Goal: Task Accomplishment & Management: Complete application form

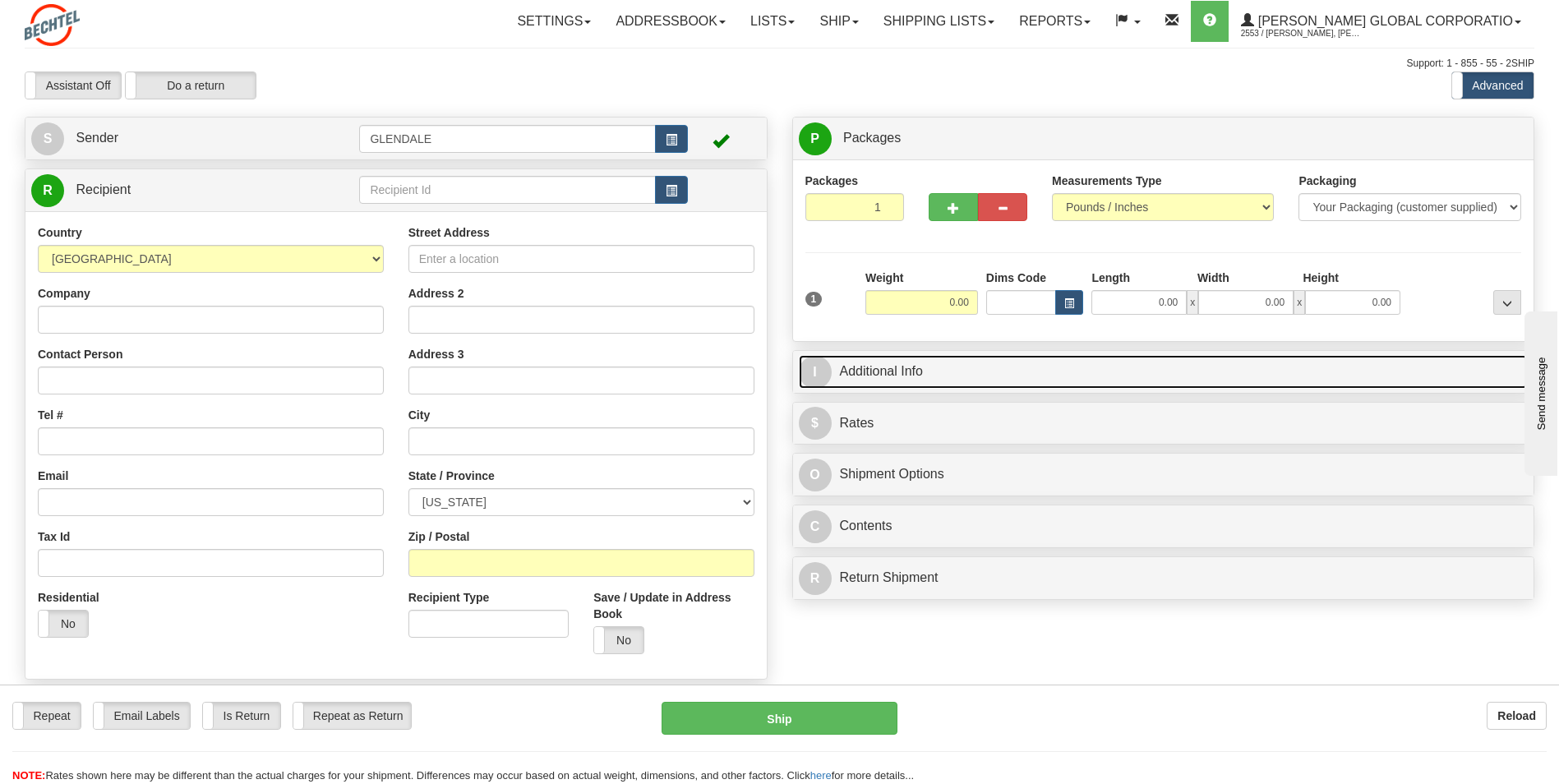
click at [906, 369] on link "I Additional Info" at bounding box center [1163, 372] width 729 height 34
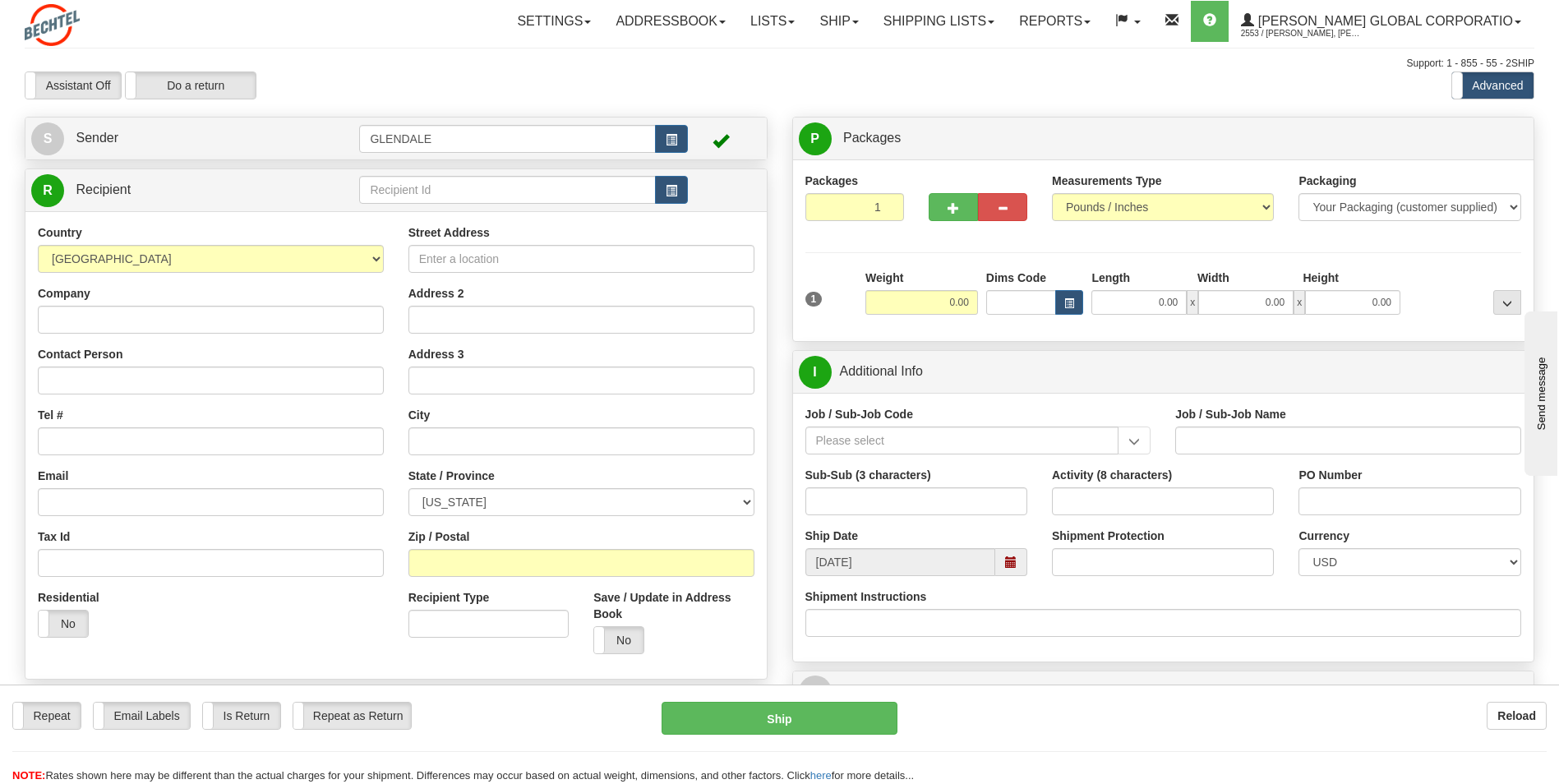
click at [351, 83] on div "Assistant On Assistant Off Do a return Do a return" at bounding box center [332, 85] width 639 height 28
click at [87, 376] on input "Contact Person" at bounding box center [211, 380] width 346 height 28
paste input "[PERSON_NAME] Limited"
type input "[PERSON_NAME] Limited"
click at [908, 303] on input "0.00" at bounding box center [922, 302] width 113 height 24
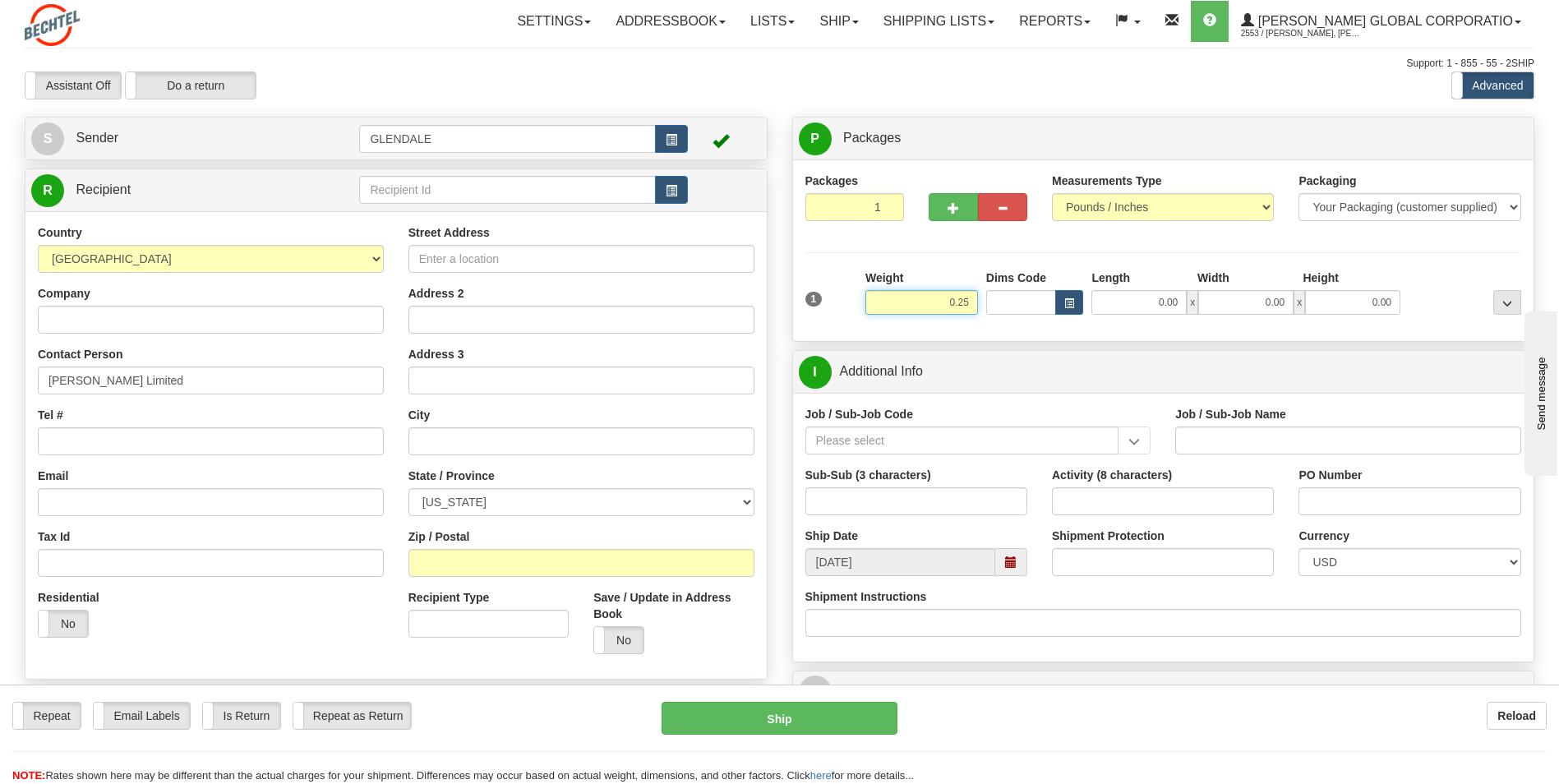
type input "0.25"
click at [848, 442] on input "Job / Sub-Job Code" at bounding box center [962, 440] width 314 height 28
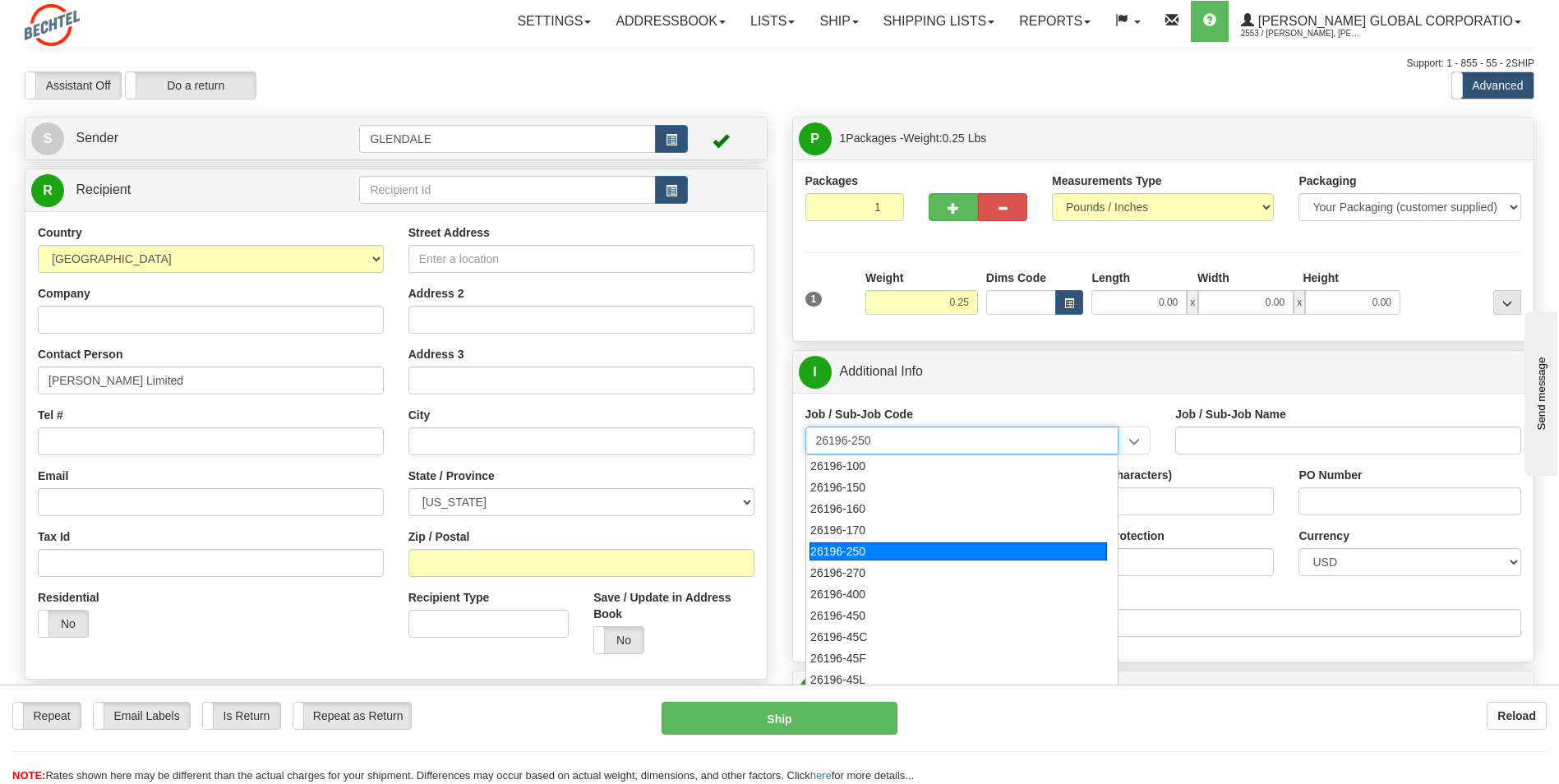
type input "26196-270"
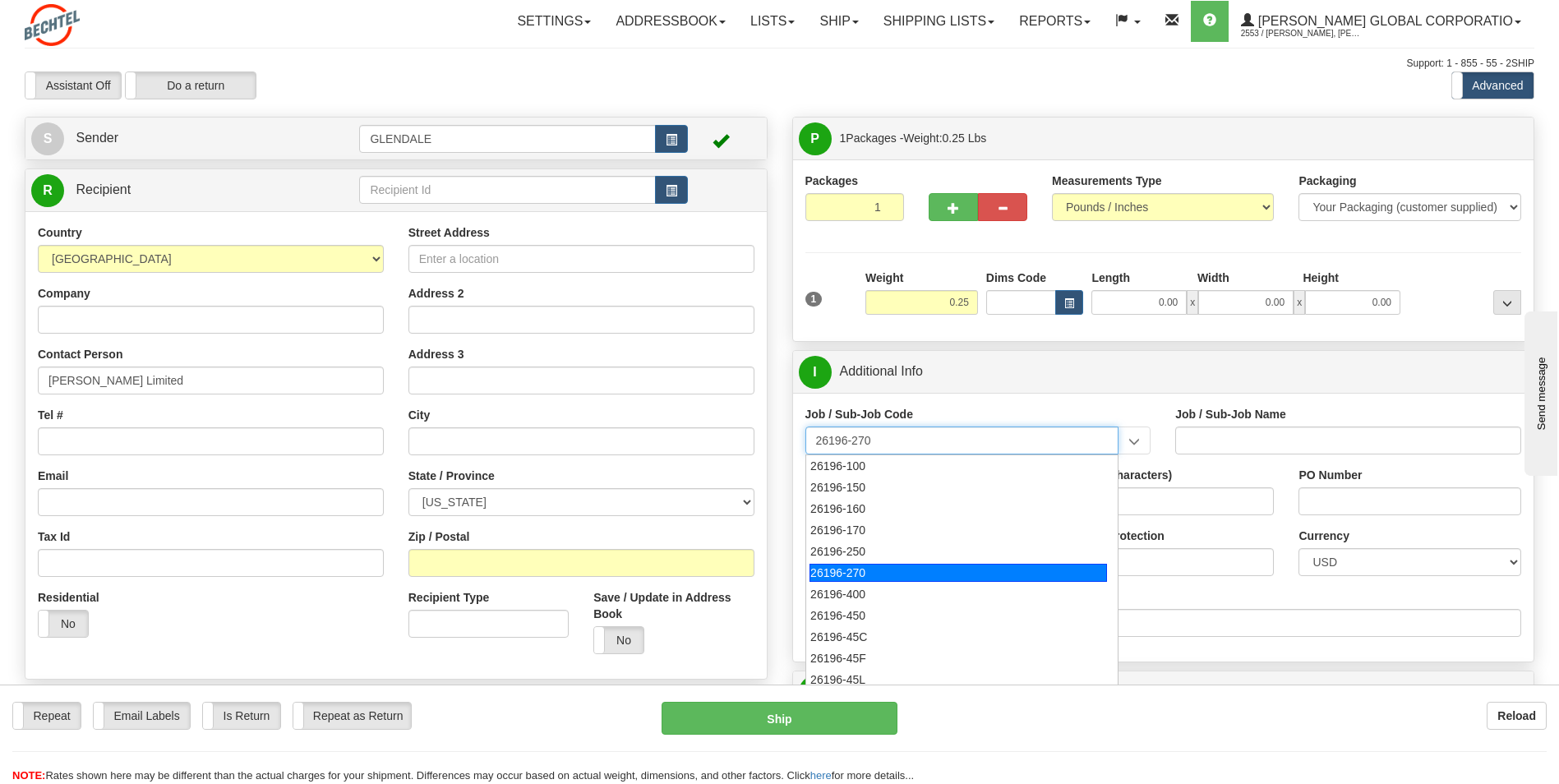
type input "PORT [PERSON_NAME] LNG - FIELD SUBCONTRACTS"
type input "26196-270"
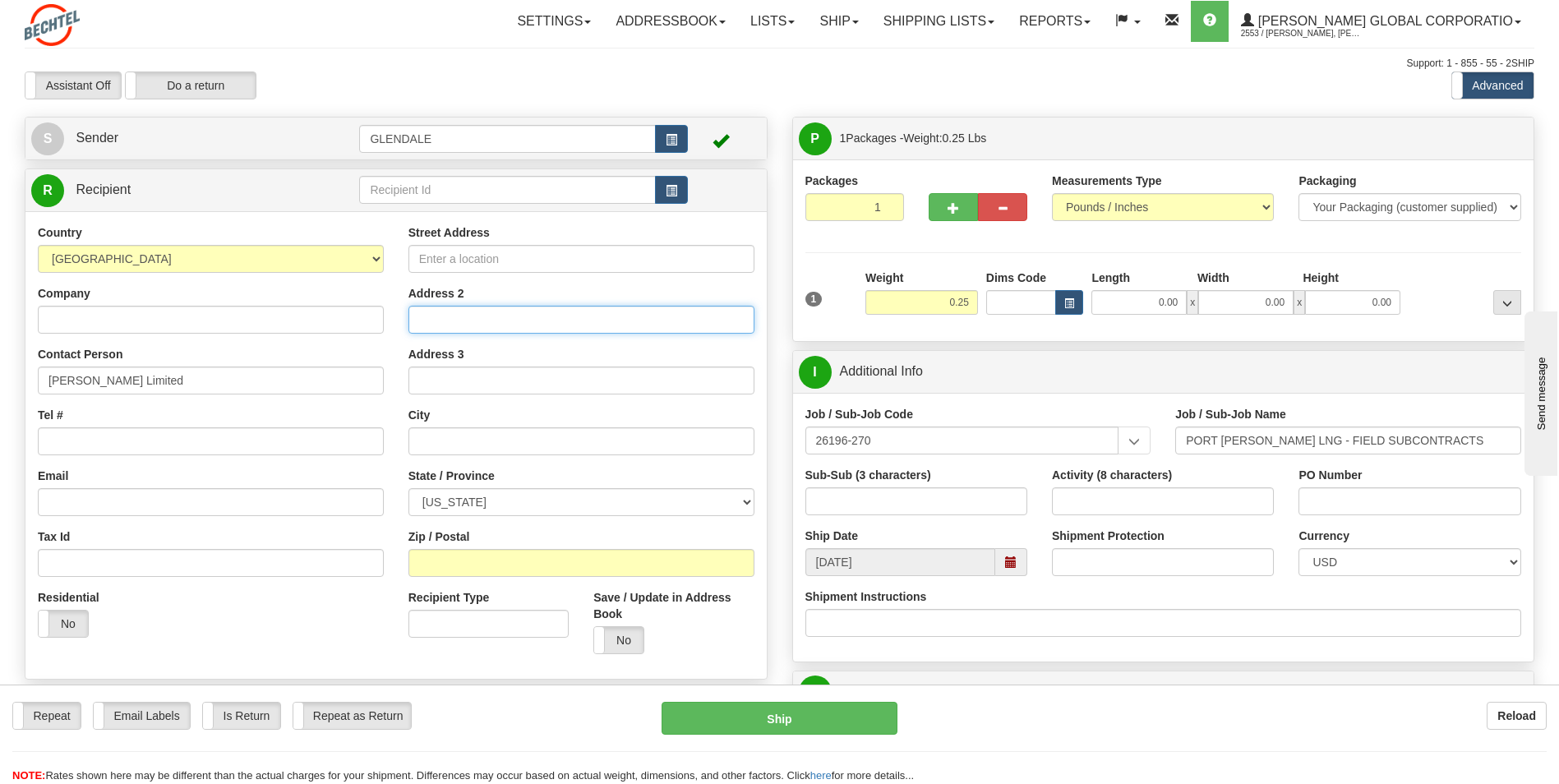
click at [448, 322] on input "Address 2" at bounding box center [581, 319] width 346 height 28
type input "0"
type input "[STREET_ADDRESS][PERSON_NAME]"
click at [453, 426] on div "City" at bounding box center [581, 430] width 346 height 48
click at [442, 438] on input "text" at bounding box center [581, 441] width 346 height 28
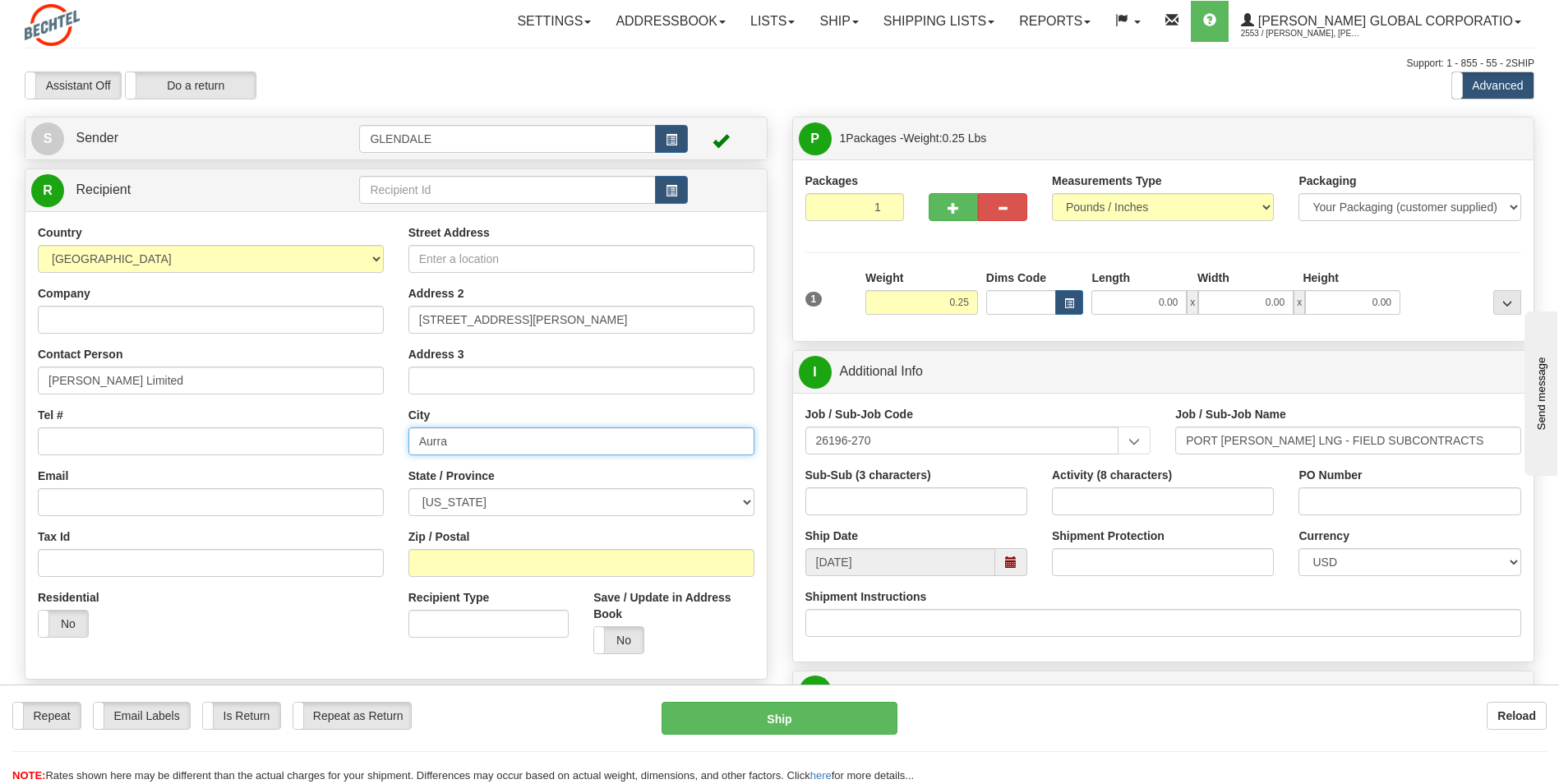
click at [471, 446] on input "Aurra" at bounding box center [581, 441] width 346 height 28
type input "Aurora"
click at [474, 507] on select "[US_STATE] [US_STATE] [US_STATE] [US_STATE] Armed Forces America Armed Forces E…" at bounding box center [581, 502] width 346 height 28
select select "ID"
click at [408, 488] on select "[US_STATE] [US_STATE] [US_STATE] [US_STATE] Armed Forces America Armed Forces E…" at bounding box center [581, 502] width 346 height 28
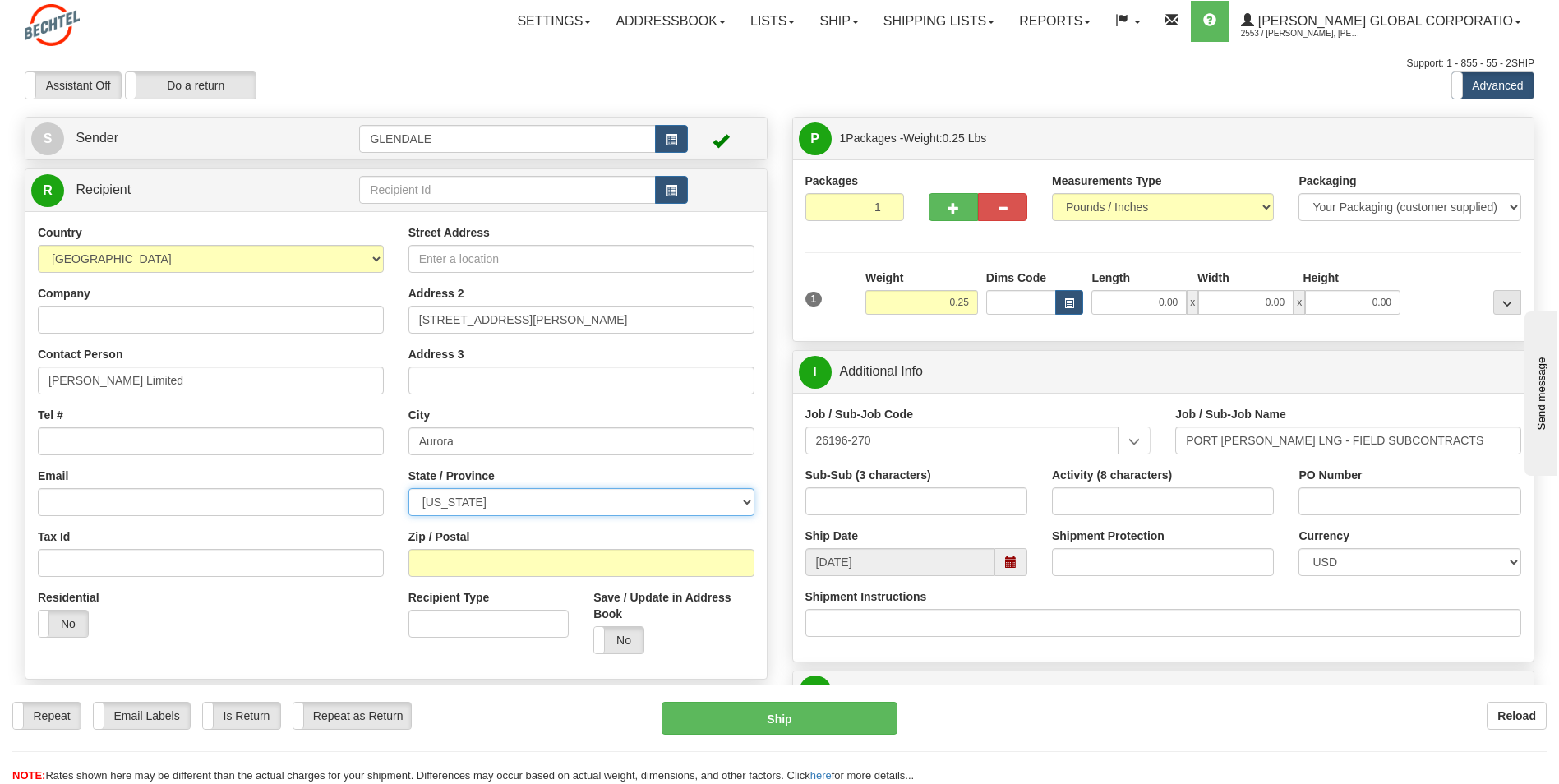
click at [466, 499] on select "[US_STATE] [US_STATE] [US_STATE] [US_STATE] Armed Forces America Armed Forces E…" at bounding box center [581, 502] width 346 height 28
click at [172, 261] on select "[GEOGRAPHIC_DATA] [GEOGRAPHIC_DATA] [GEOGRAPHIC_DATA] [GEOGRAPHIC_DATA] [US_STA…" at bounding box center [211, 258] width 346 height 28
select select "CA"
click at [38, 244] on select "[GEOGRAPHIC_DATA] [GEOGRAPHIC_DATA] [GEOGRAPHIC_DATA] [GEOGRAPHIC_DATA] [US_STA…" at bounding box center [211, 258] width 346 height 28
click at [490, 505] on select "[GEOGRAPHIC_DATA] [GEOGRAPHIC_DATA] [GEOGRAPHIC_DATA] [GEOGRAPHIC_DATA] [GEOGRA…" at bounding box center [581, 502] width 346 height 28
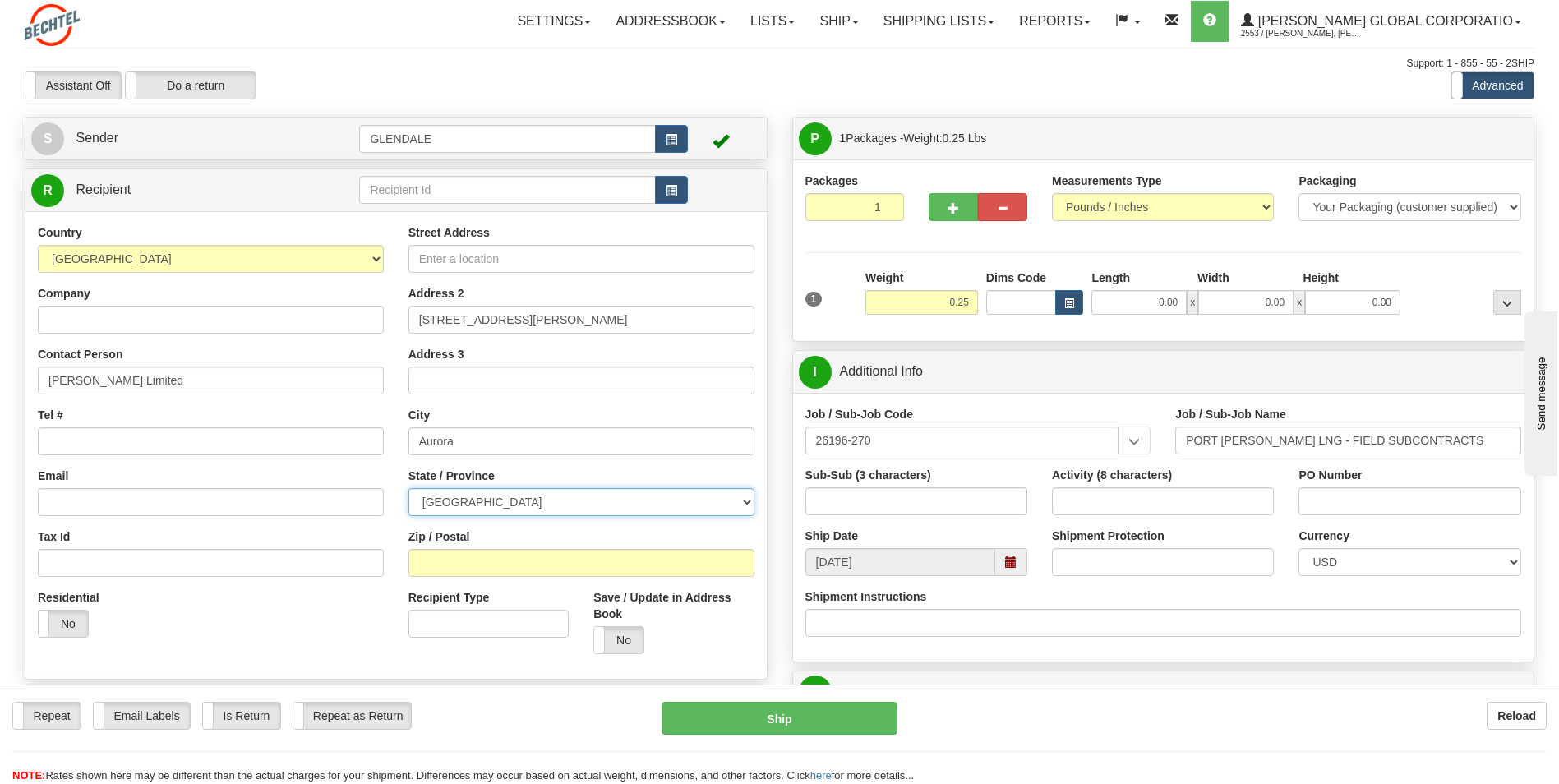
select select "ON"
click at [408, 488] on select "[GEOGRAPHIC_DATA] [GEOGRAPHIC_DATA] [GEOGRAPHIC_DATA] [GEOGRAPHIC_DATA] [GEOGRA…" at bounding box center [581, 502] width 346 height 28
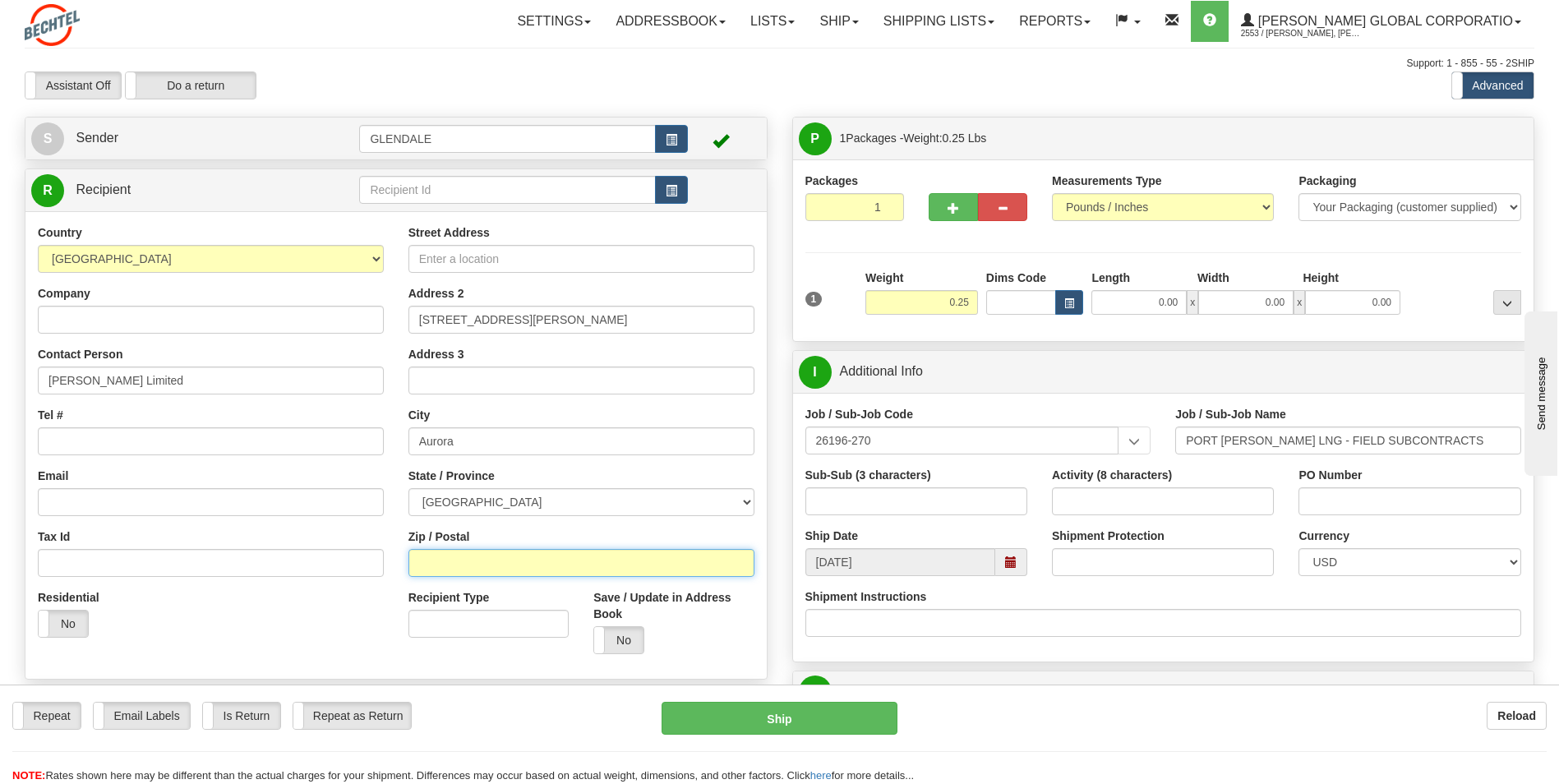
click at [474, 575] on input "Zip / Postal" at bounding box center [581, 562] width 346 height 28
type input "L4G 1G3"
